Goal: Find specific page/section: Find specific page/section

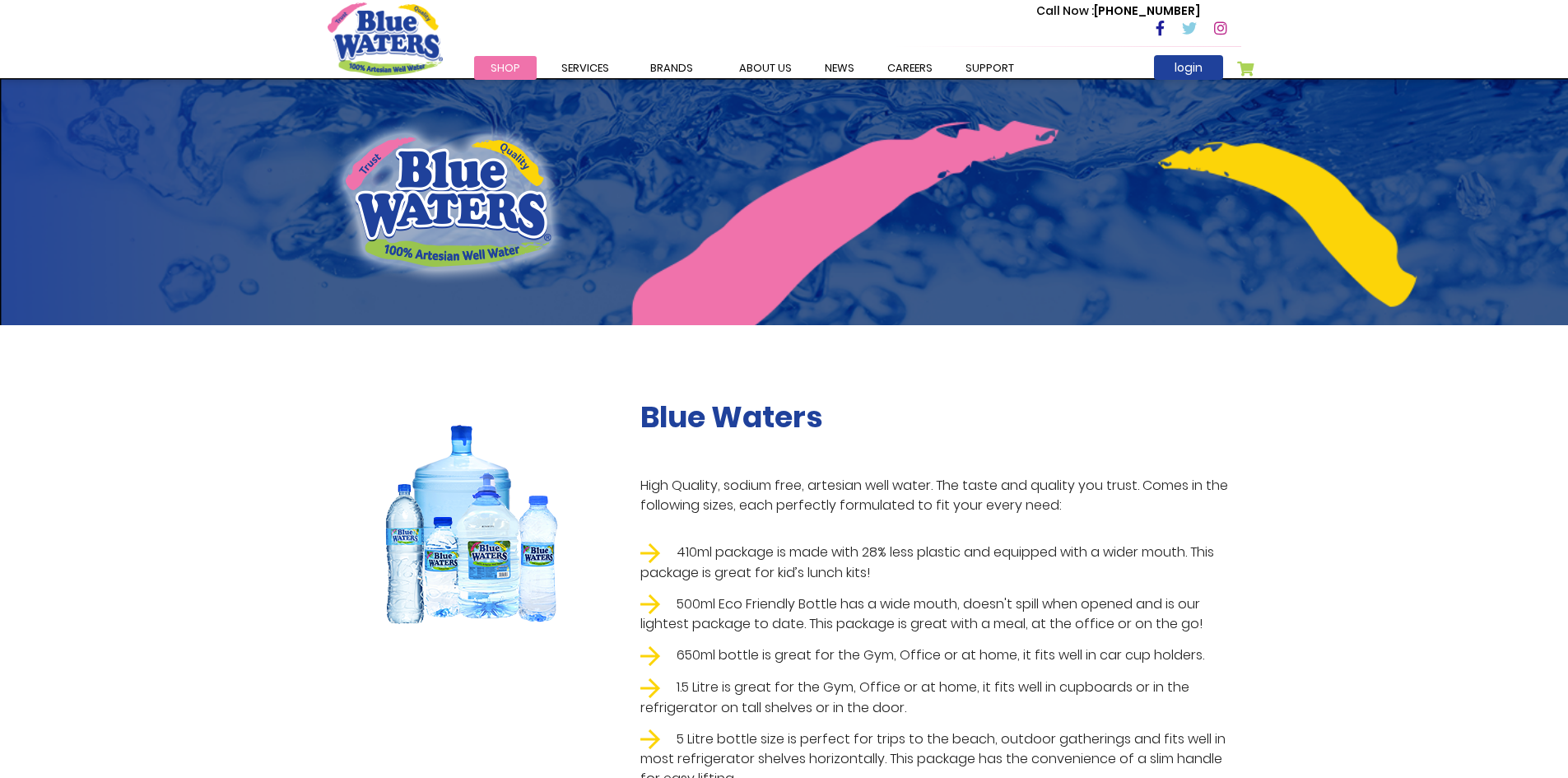
click at [453, 205] on img at bounding box center [448, 202] width 241 height 166
click at [424, 188] on img at bounding box center [448, 202] width 241 height 166
drag, startPoint x: 387, startPoint y: 40, endPoint x: 254, endPoint y: 121, distance: 155.7
click at [254, 121] on div at bounding box center [784, 201] width 1568 height 247
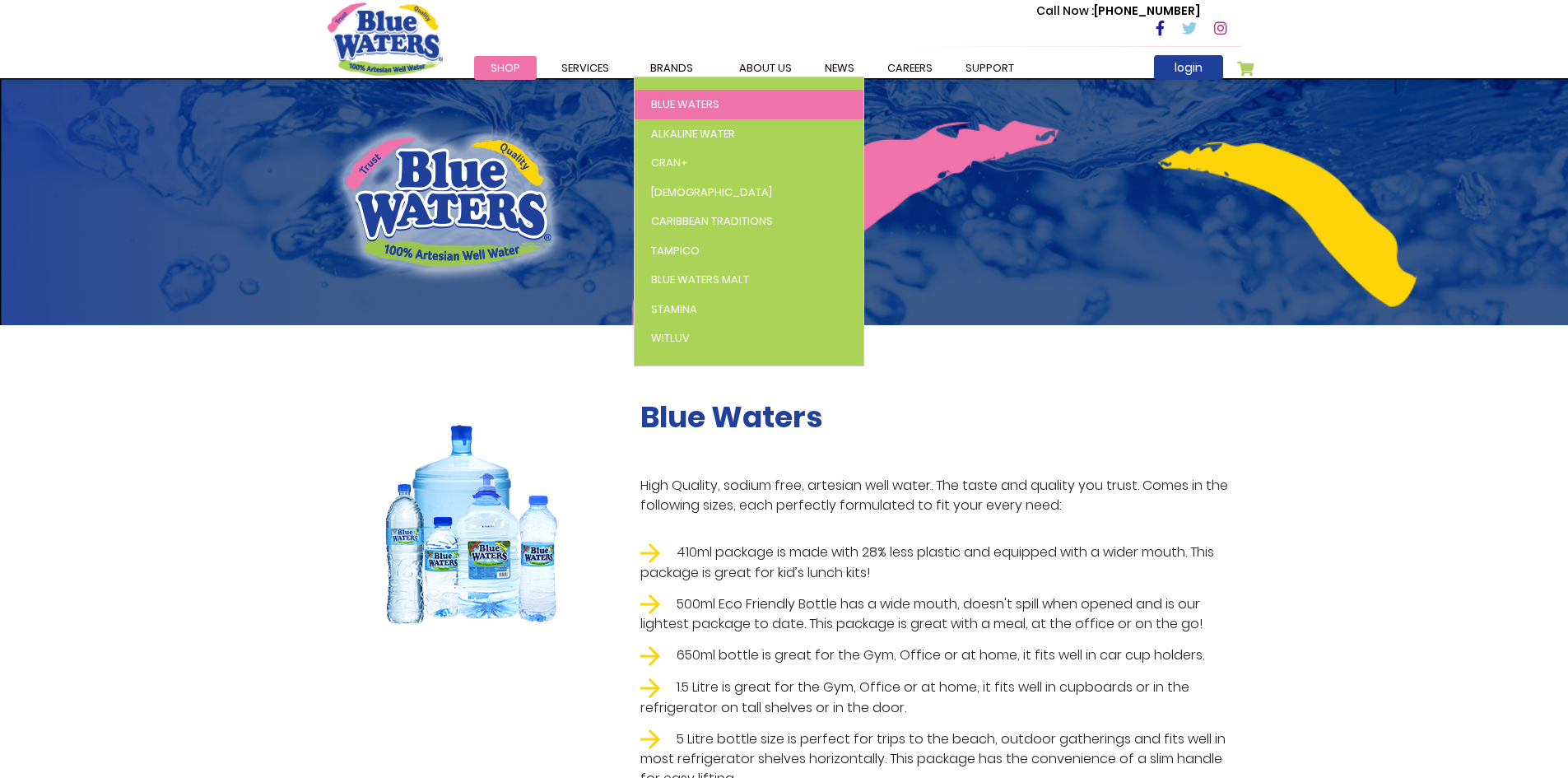
click at [683, 97] on link "Blue Waters" at bounding box center [748, 104] width 228 height 30
